Goal: Task Accomplishment & Management: Manage account settings

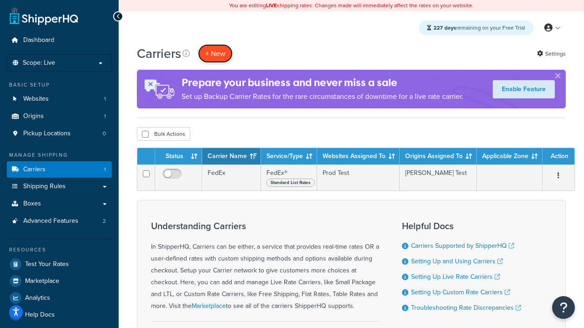
click at [215, 53] on button "+ New" at bounding box center [215, 53] width 35 height 19
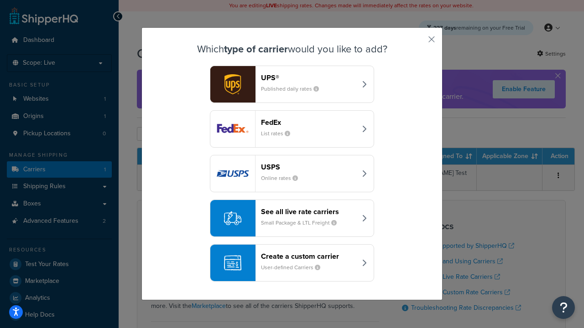
click at [292, 129] on div "FedEx List rates" at bounding box center [308, 129] width 95 height 22
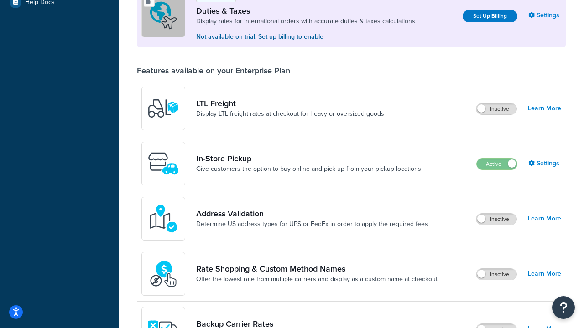
scroll to position [278, 0]
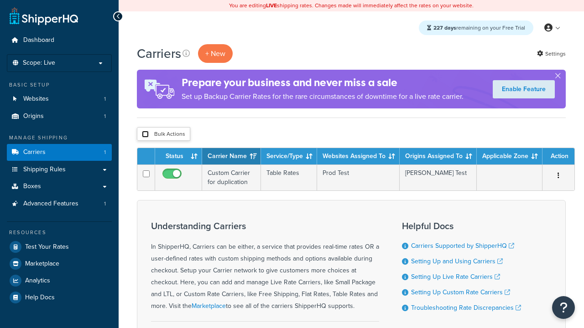
click at [145, 135] on input "checkbox" at bounding box center [145, 134] width 7 height 7
checkbox input "true"
click at [0, 0] on button "Delete" at bounding box center [0, 0] width 0 height 0
